Goal: Information Seeking & Learning: Learn about a topic

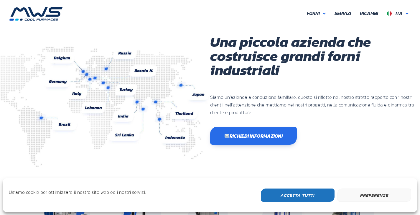
scroll to position [164, 353]
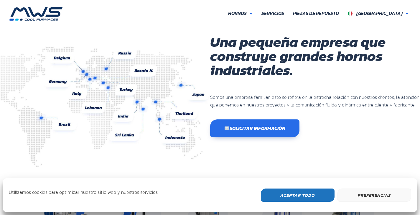
click at [307, 196] on font "Aceptar todo" at bounding box center [297, 195] width 35 height 7
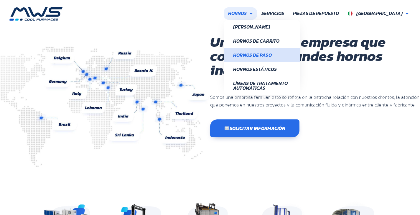
click at [271, 54] on font "Hornos de paso" at bounding box center [252, 55] width 38 height 7
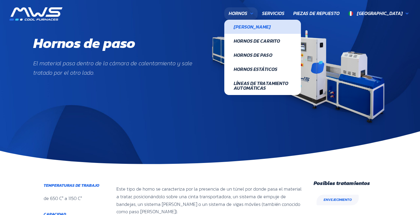
click at [270, 25] on font "[PERSON_NAME]" at bounding box center [252, 26] width 37 height 7
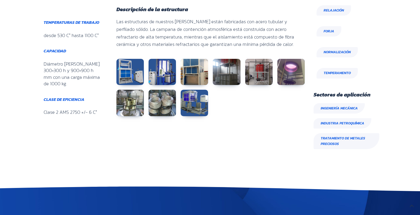
scroll to position [353, 0]
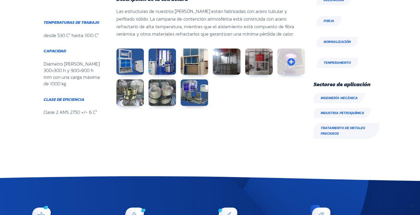
click at [291, 60] on link at bounding box center [290, 62] width 27 height 27
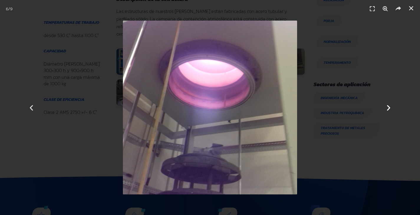
click at [388, 102] on div "Próximo" at bounding box center [388, 107] width 63 height 215
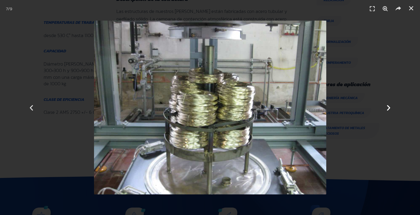
click at [387, 107] on icon "Siguiente diapositiva" at bounding box center [388, 107] width 7 height 7
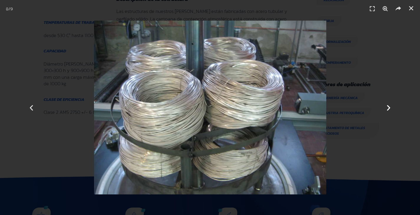
click at [387, 107] on icon "Siguiente diapositiva" at bounding box center [388, 107] width 7 height 7
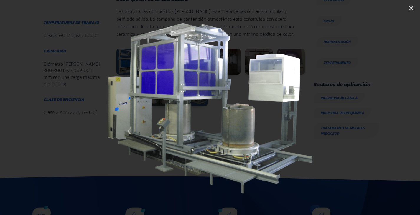
click at [387, 107] on icon "Siguiente diapositiva" at bounding box center [388, 107] width 7 height 7
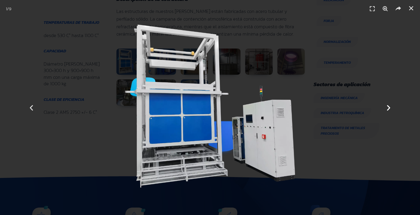
click at [387, 107] on icon "Siguiente diapositiva" at bounding box center [388, 107] width 7 height 7
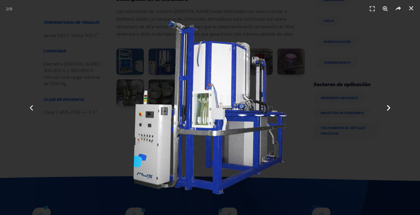
click at [387, 107] on icon "Siguiente diapositiva" at bounding box center [388, 107] width 7 height 7
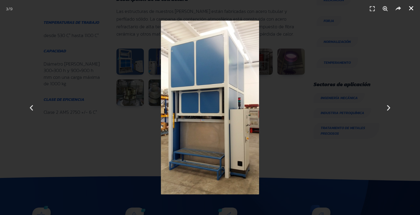
click at [411, 5] on link "Cerrar (Esc)" at bounding box center [410, 8] width 9 height 9
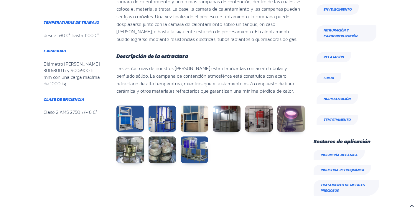
scroll to position [294, 0]
